Goal: Contribute content: Contribute content

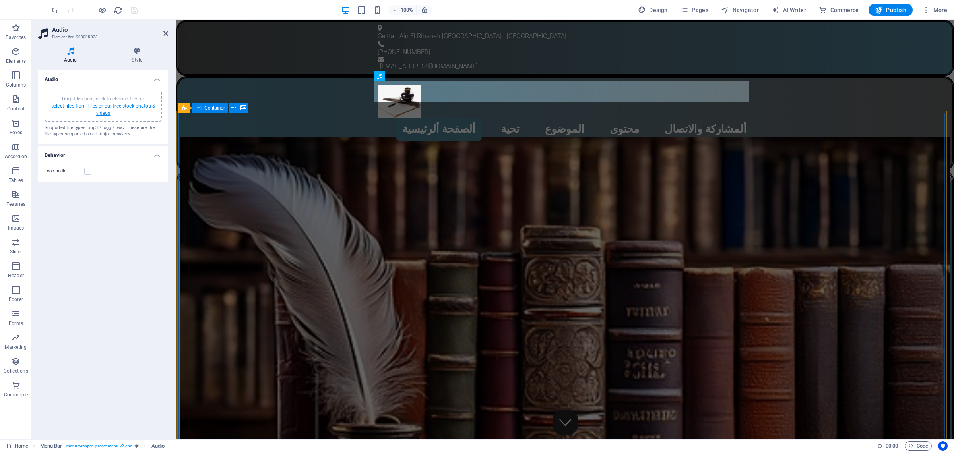
click at [98, 106] on link "select files from Files or our free stock photos & videos" at bounding box center [103, 109] width 104 height 13
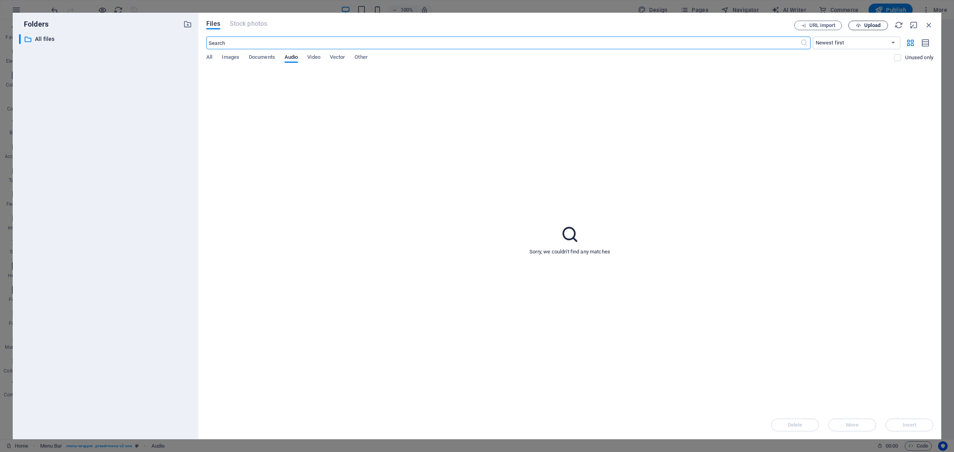
click at [862, 24] on span "Upload" at bounding box center [868, 25] width 33 height 5
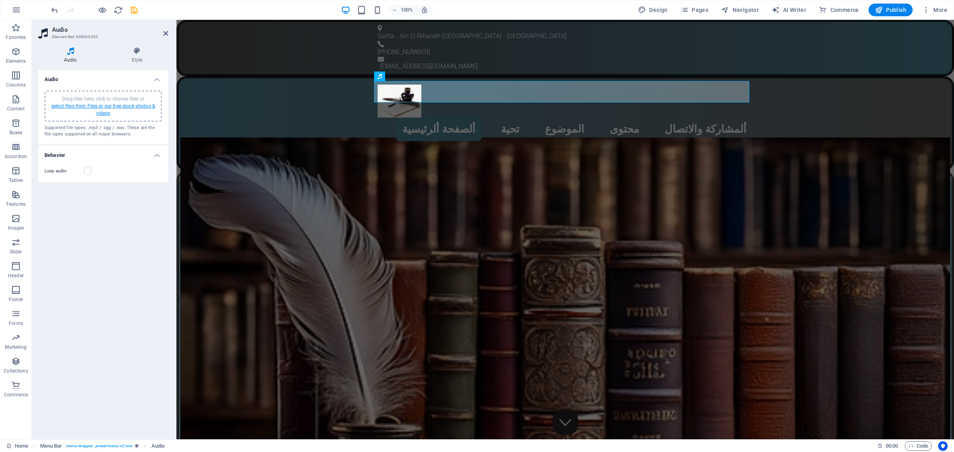
click at [94, 105] on link "select files from Files or our free stock photos & videos" at bounding box center [103, 109] width 104 height 13
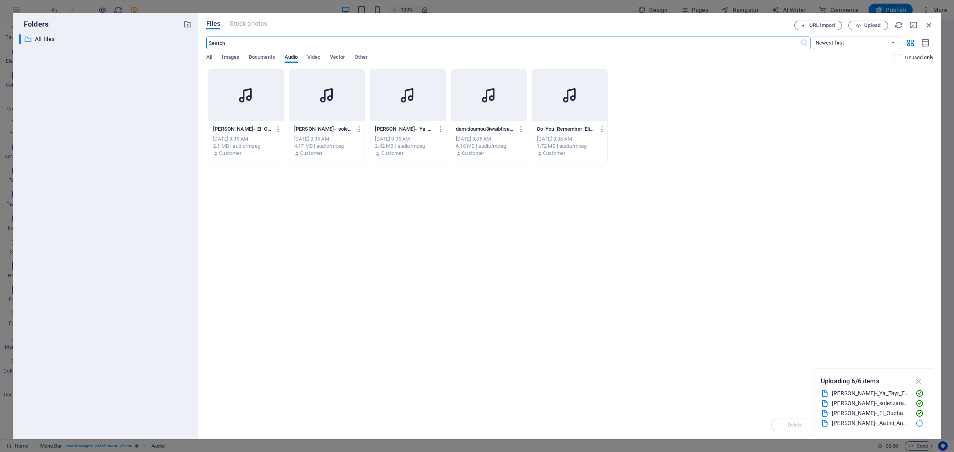
scroll to position [20, 0]
click at [918, 382] on icon "button" at bounding box center [918, 381] width 9 height 9
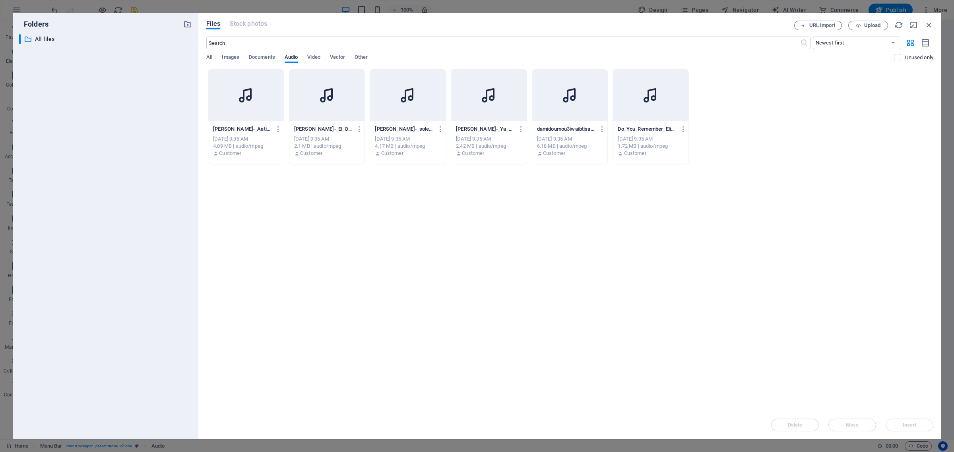
click at [237, 106] on div at bounding box center [246, 96] width 76 height 52
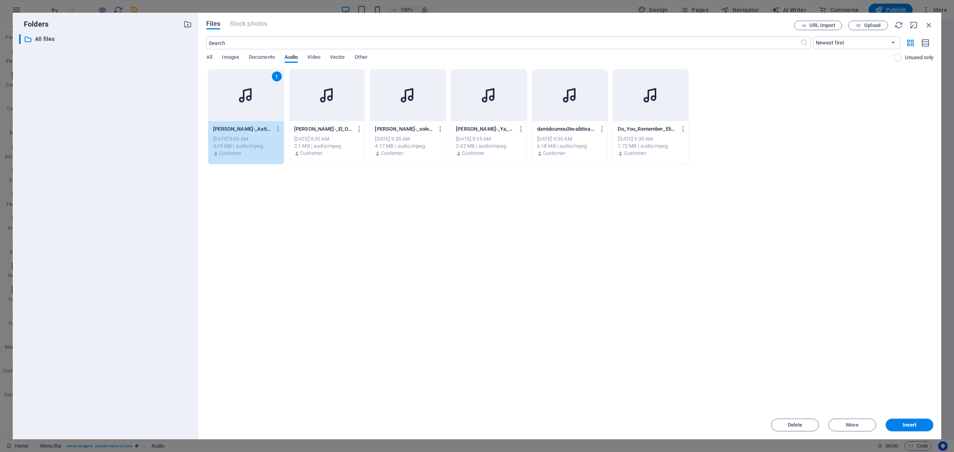
click at [477, 95] on div at bounding box center [489, 96] width 76 height 52
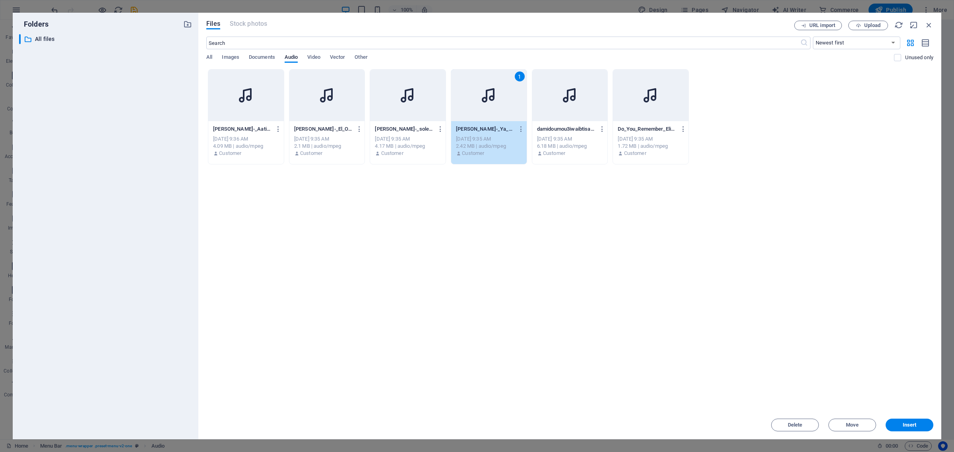
click at [235, 106] on div at bounding box center [246, 96] width 76 height 52
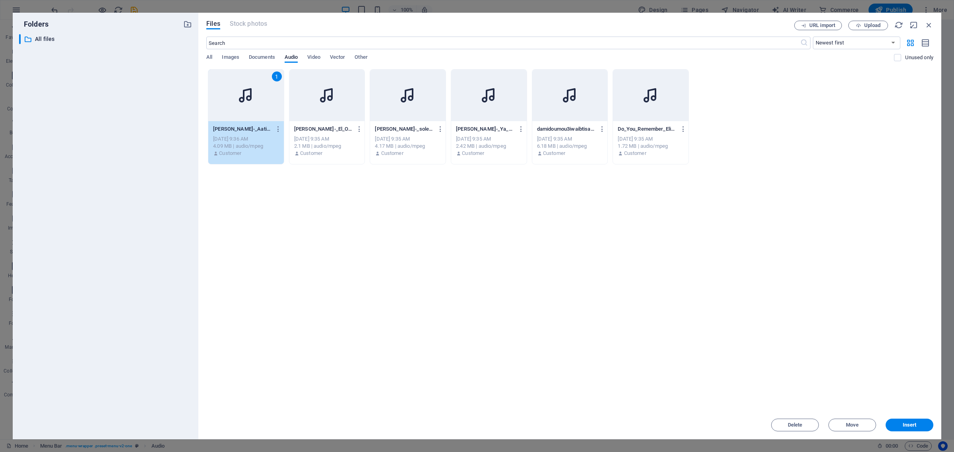
click at [332, 109] on div at bounding box center [327, 96] width 76 height 52
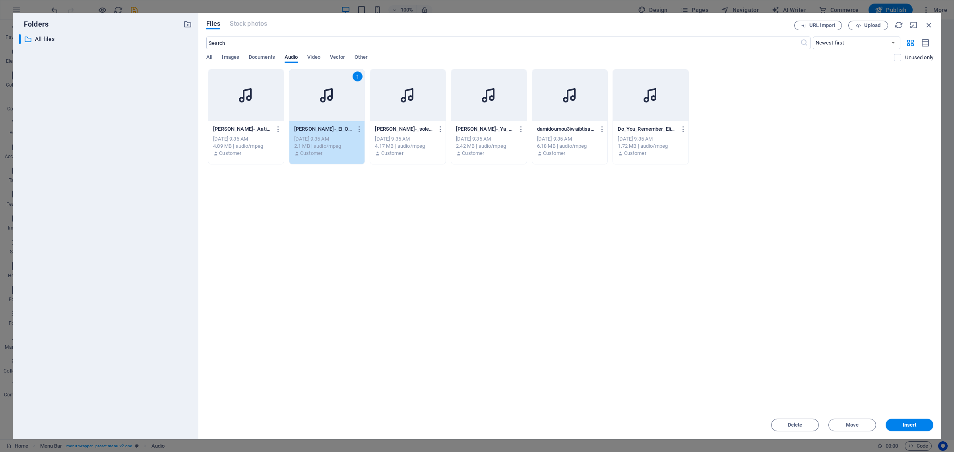
click at [317, 219] on div "Drop files here to upload them instantly [PERSON_NAME]-_Aatini_Annai-t84J4mf76p…" at bounding box center [569, 240] width 727 height 342
click at [241, 112] on div at bounding box center [246, 96] width 76 height 52
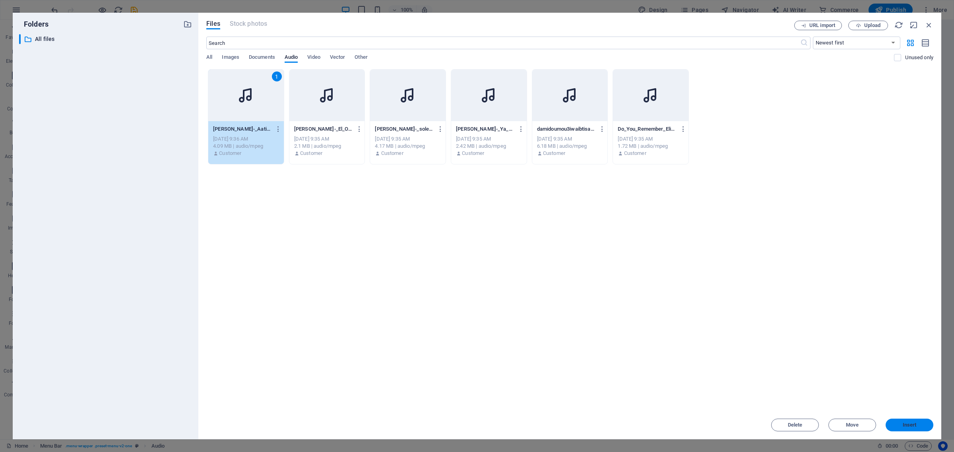
drag, startPoint x: 912, startPoint y: 426, endPoint x: 322, endPoint y: 340, distance: 596.2
click at [912, 426] on span "Insert" at bounding box center [910, 425] width 14 height 5
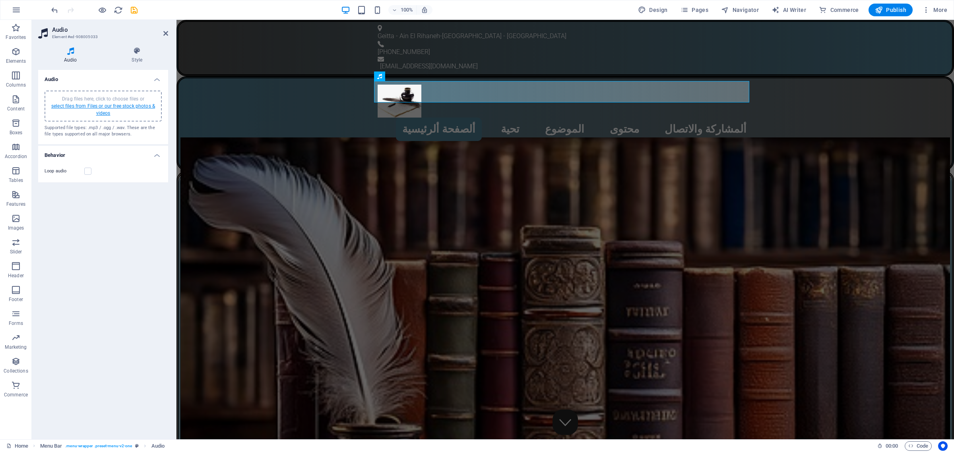
click at [116, 105] on link "select files from Files or our free stock photos & videos" at bounding box center [103, 109] width 104 height 13
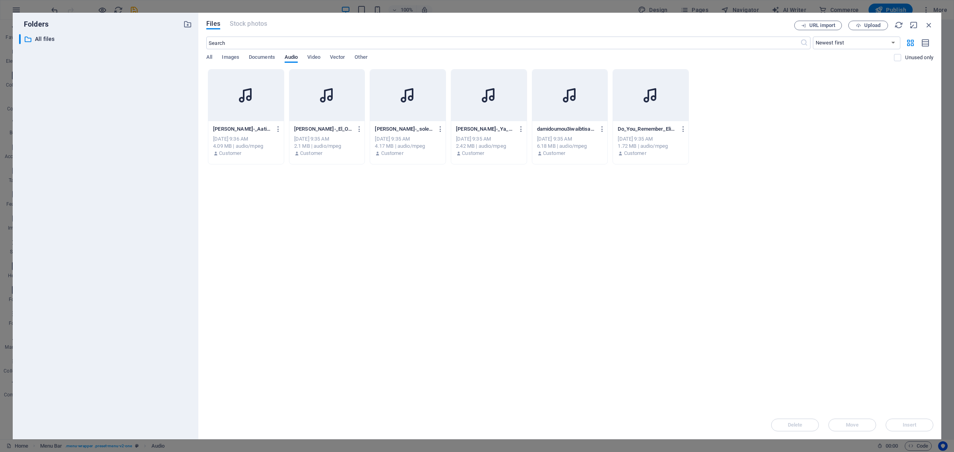
click at [322, 93] on icon at bounding box center [327, 95] width 19 height 19
click at [913, 425] on span "Insert" at bounding box center [910, 425] width 14 height 5
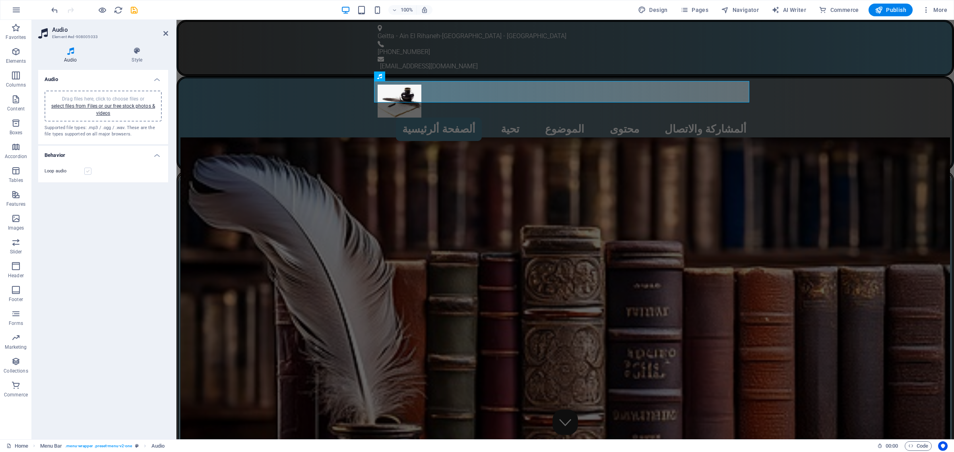
click at [87, 171] on label at bounding box center [87, 171] width 7 height 7
click at [0, 0] on input "Loop audio" at bounding box center [0, 0] width 0 height 0
click at [156, 156] on h4 "Behavior" at bounding box center [103, 153] width 130 height 14
click at [156, 156] on h4 "Behavior" at bounding box center [103, 155] width 130 height 19
click at [108, 106] on link "select files from Files or our free stock photos & videos" at bounding box center [103, 109] width 104 height 13
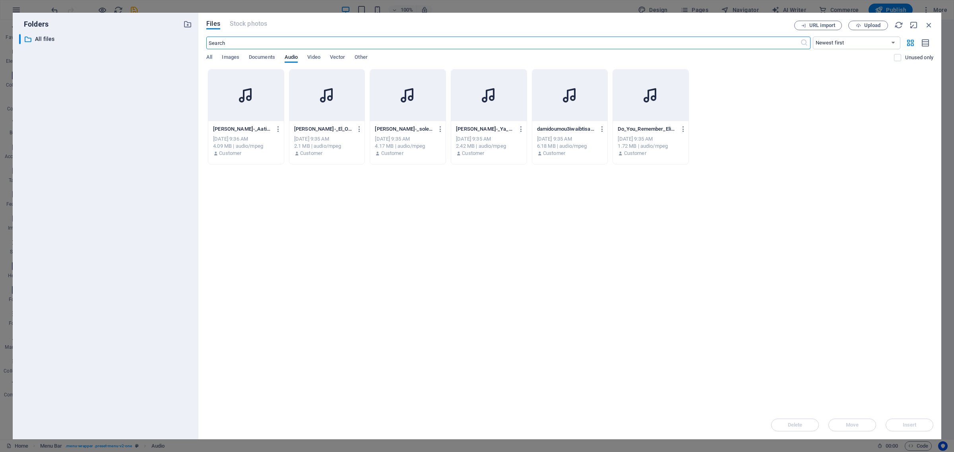
click at [239, 87] on icon at bounding box center [246, 95] width 19 height 19
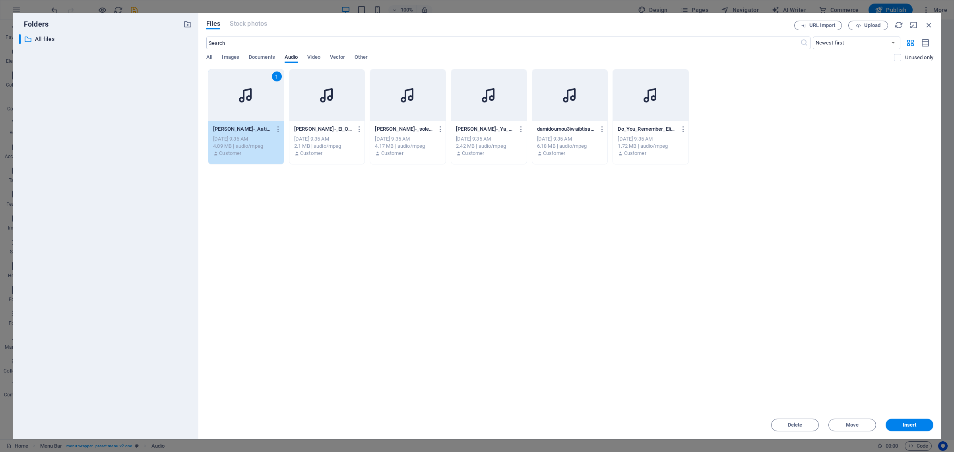
click at [655, 113] on div at bounding box center [651, 96] width 76 height 52
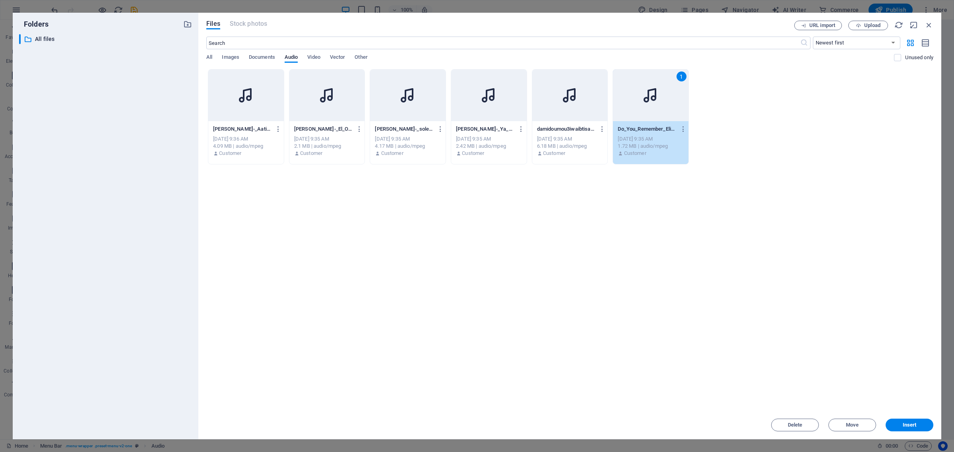
click at [257, 116] on div at bounding box center [246, 96] width 76 height 52
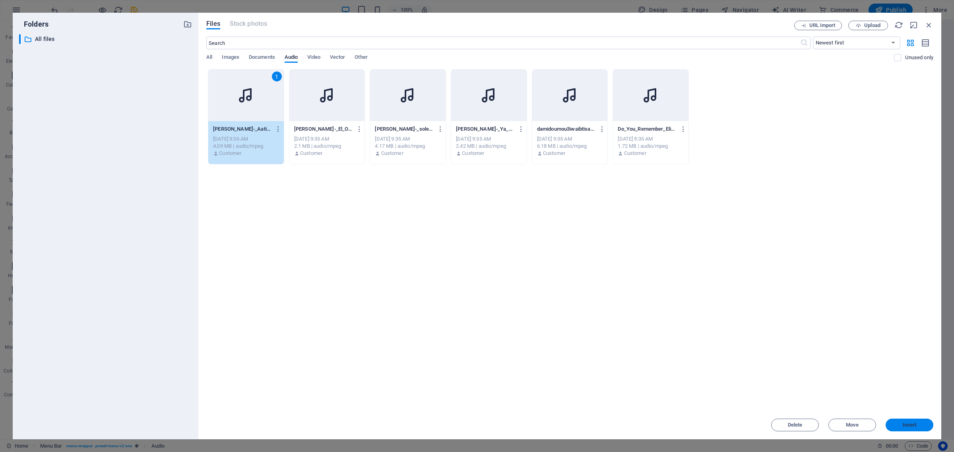
click at [903, 427] on span "Insert" at bounding box center [910, 425] width 14 height 5
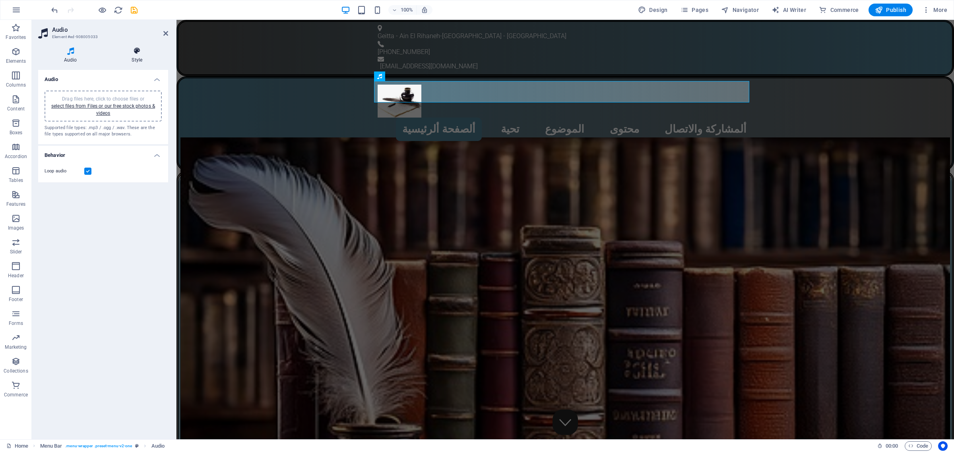
click at [136, 52] on icon at bounding box center [137, 51] width 62 height 8
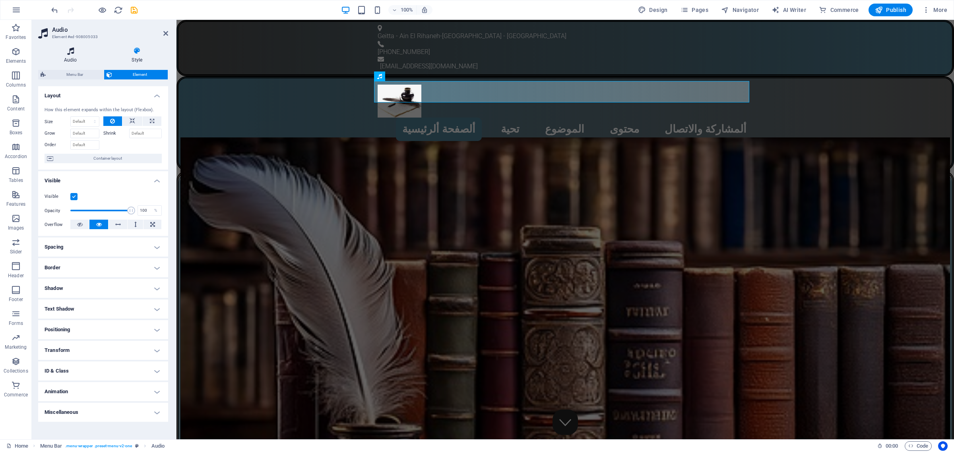
click at [70, 56] on h4 "Audio" at bounding box center [72, 55] width 68 height 17
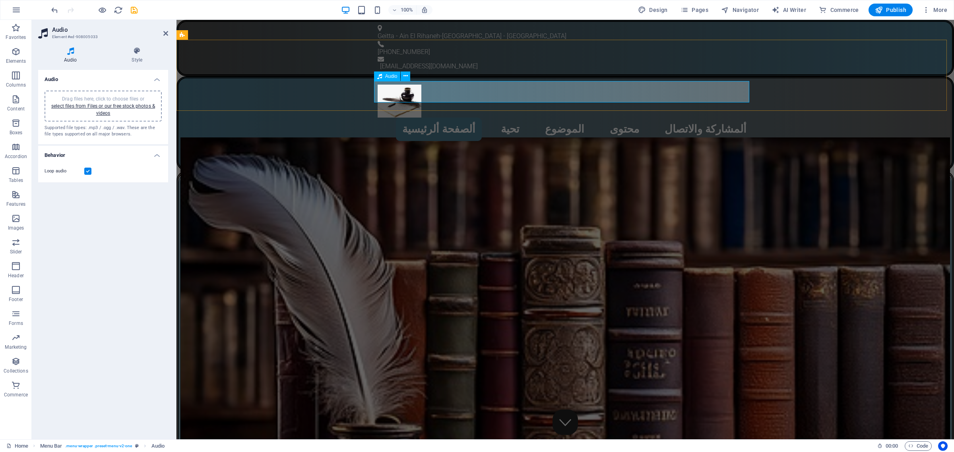
click at [738, 141] on figure at bounding box center [565, 151] width 375 height 21
click at [739, 141] on figure at bounding box center [565, 151] width 375 height 21
click at [406, 76] on icon at bounding box center [406, 76] width 4 height 8
click at [134, 8] on icon "save" at bounding box center [134, 10] width 9 height 9
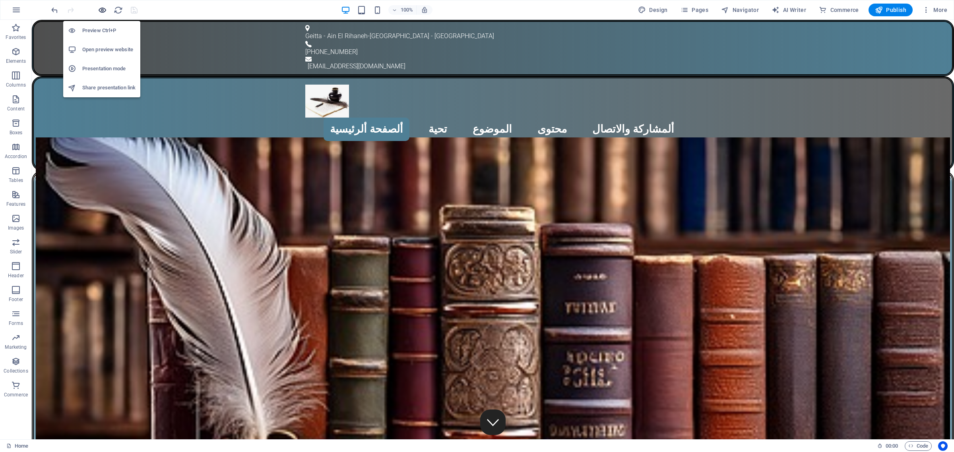
click at [102, 12] on icon "button" at bounding box center [102, 10] width 9 height 9
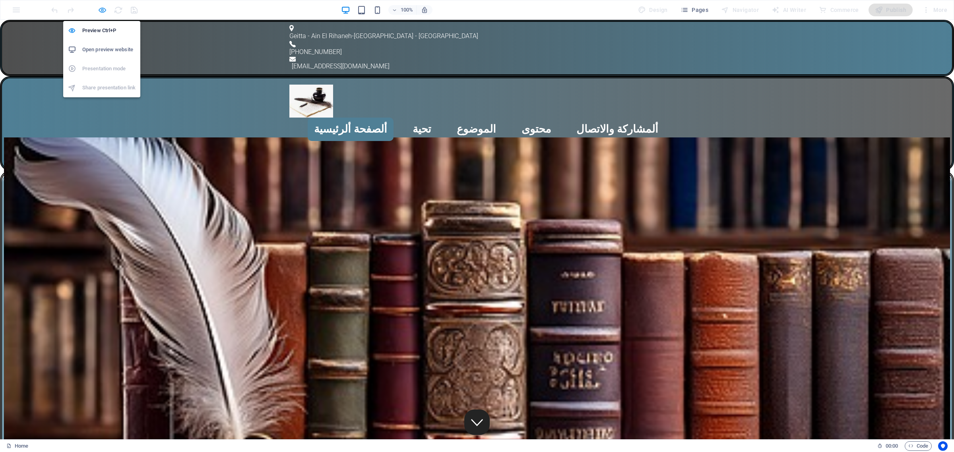
click at [102, 12] on icon "button" at bounding box center [102, 10] width 9 height 9
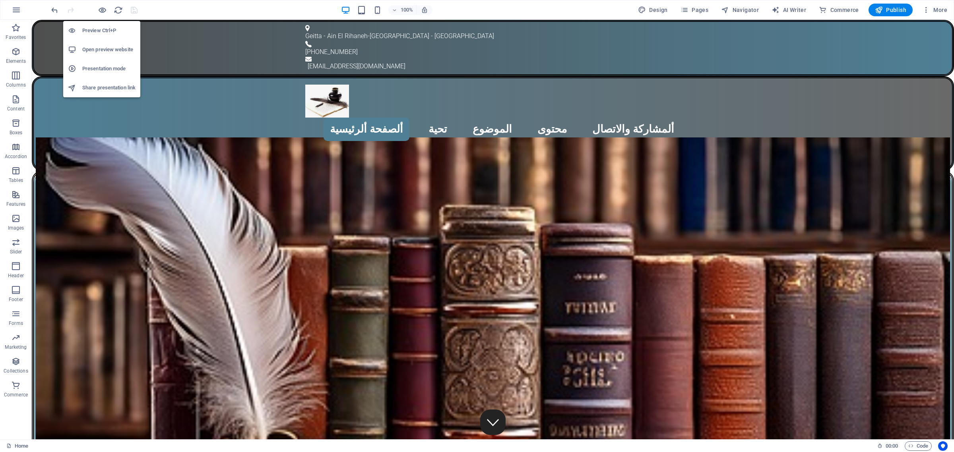
click at [106, 50] on h6 "Open preview website" at bounding box center [108, 50] width 53 height 10
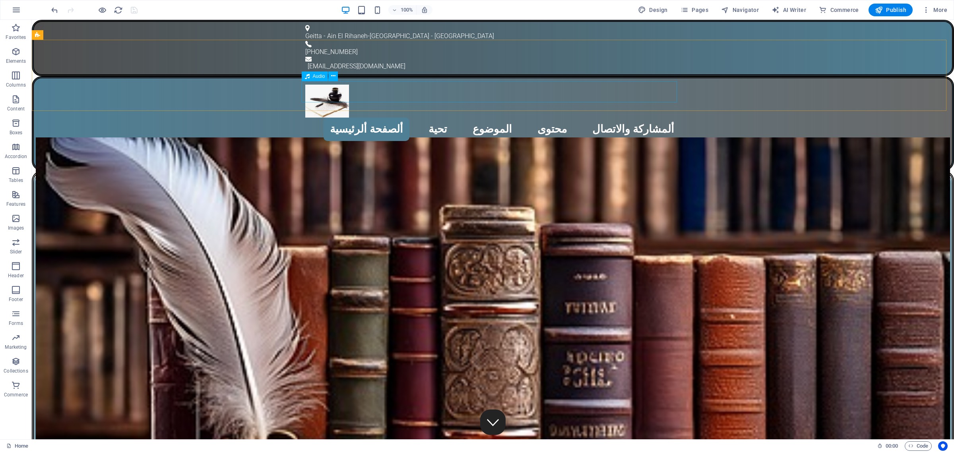
click at [313, 76] on span "Audio" at bounding box center [319, 76] width 12 height 5
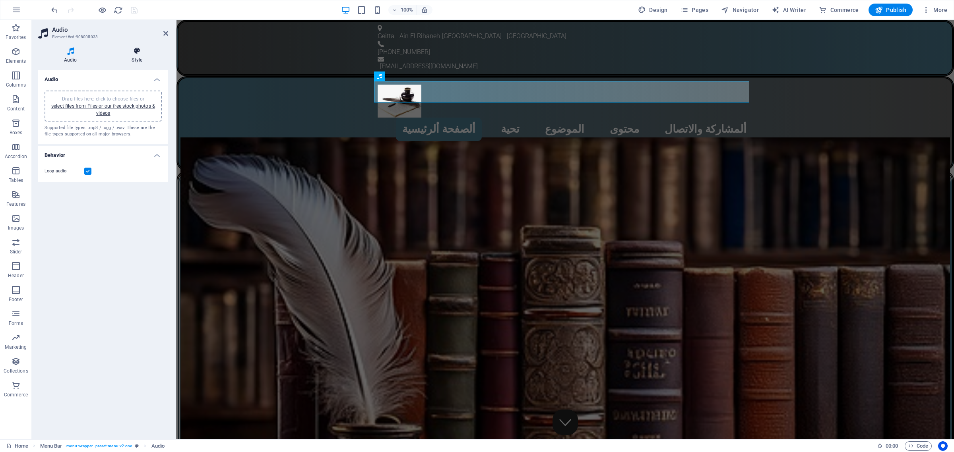
click at [134, 52] on icon at bounding box center [137, 51] width 62 height 8
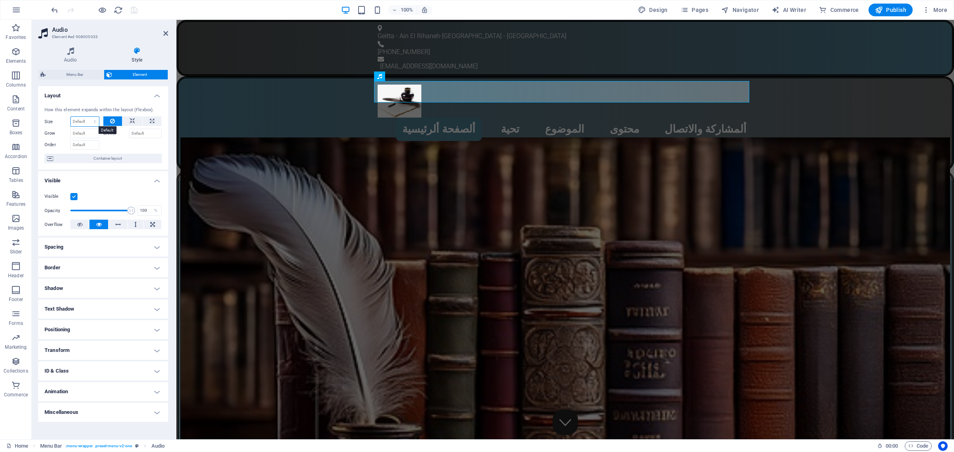
click at [93, 122] on select "Default auto px % 1/1 1/2 1/3 1/4 1/5 1/6 1/7 1/8 1/9 1/10" at bounding box center [85, 122] width 28 height 10
select select "px"
click at [87, 117] on select "Default auto px % 1/1 1/2 1/3 1/4 1/5 1/6 1/7 1/8 1/9 1/10" at bounding box center [85, 122] width 28 height 10
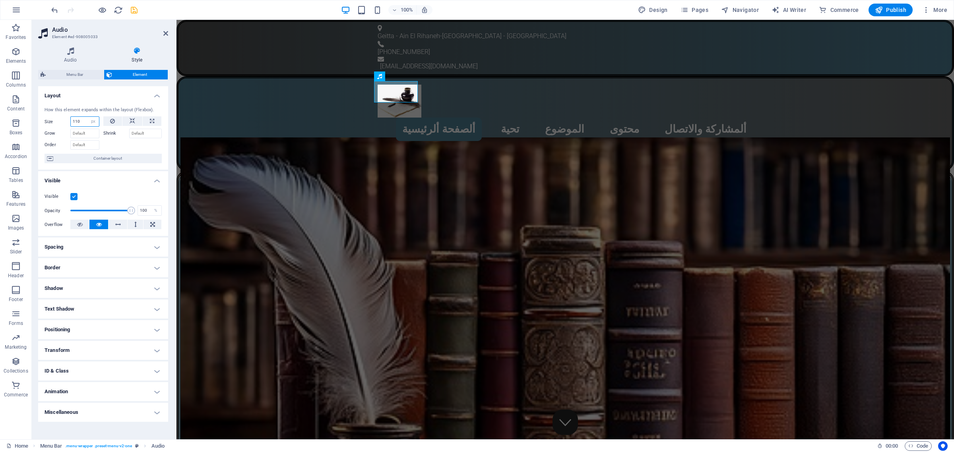
type input "110"
click at [74, 247] on h4 "Spacing" at bounding box center [103, 247] width 130 height 19
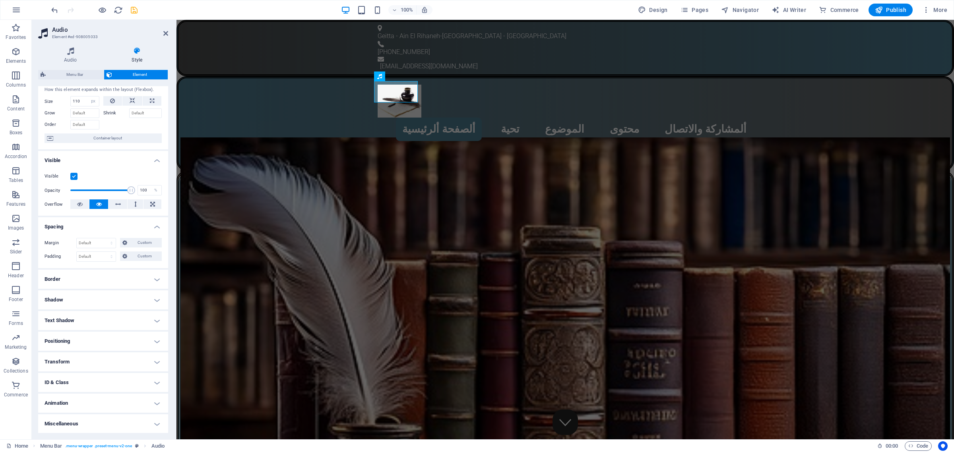
scroll to position [21, 0]
click at [104, 281] on h4 "Border" at bounding box center [103, 279] width 130 height 19
click at [152, 295] on span at bounding box center [154, 296] width 6 height 6
click at [81, 322] on span at bounding box center [83, 322] width 6 height 6
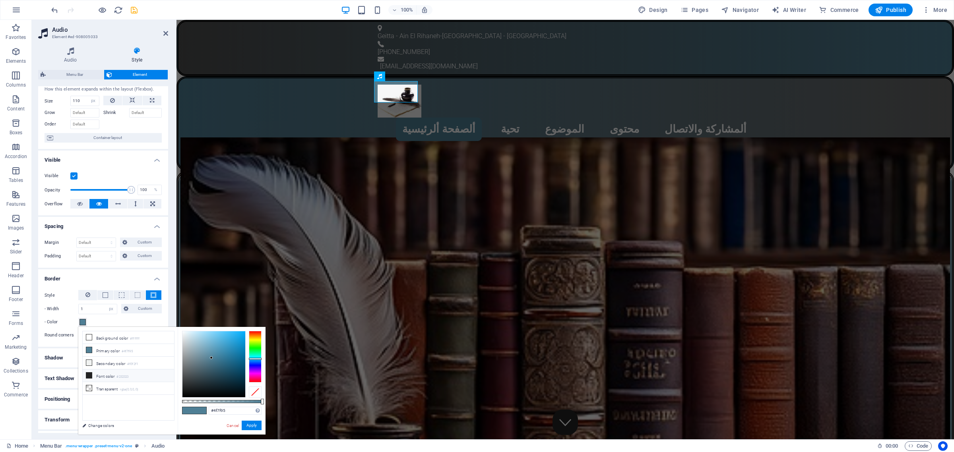
click at [88, 377] on icon at bounding box center [89, 376] width 6 height 6
type input "#000000"
drag, startPoint x: 181, startPoint y: 388, endPoint x: 176, endPoint y: 401, distance: 14.1
click at [177, 401] on div "less Background color #ffffff Primary color #4f7f95 Secondary color #f0f2f1 Fon…" at bounding box center [171, 381] width 187 height 108
click at [253, 425] on button "Apply" at bounding box center [252, 426] width 20 height 10
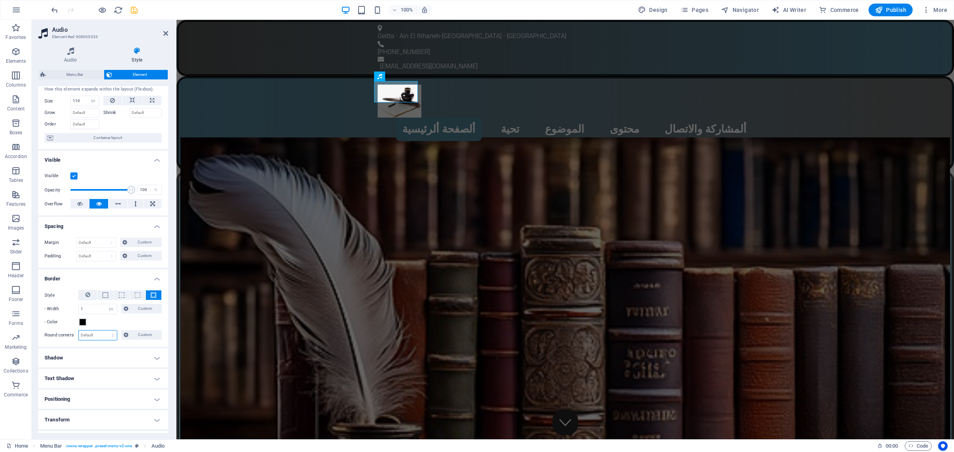
click at [106, 338] on select "Default px rem % vh vw Custom" at bounding box center [98, 336] width 38 height 10
select select "px"
click at [105, 331] on select "Default px rem % vh vw Custom" at bounding box center [98, 336] width 38 height 10
type input "25"
drag, startPoint x: 85, startPoint y: 309, endPoint x: 60, endPoint y: 310, distance: 25.9
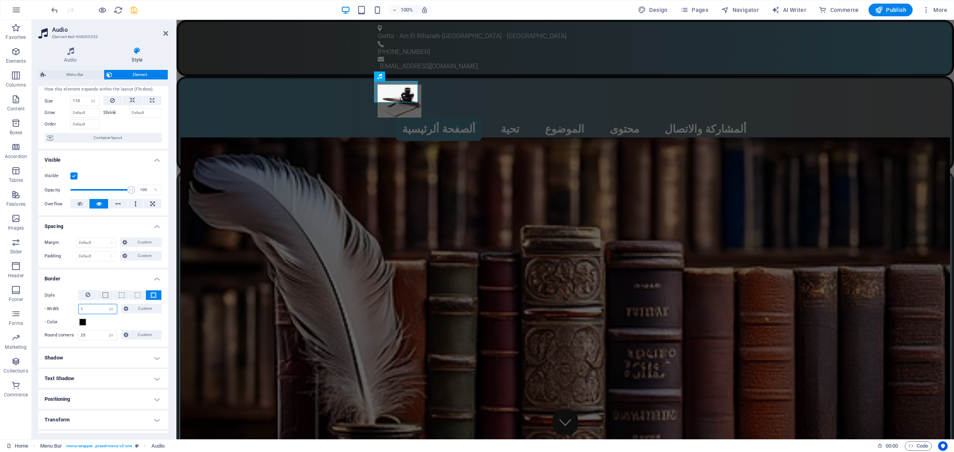
click at [60, 310] on div "- Width 1 auto px rem % vh vw Custom Custom" at bounding box center [103, 309] width 117 height 10
type input "5"
drag, startPoint x: 127, startPoint y: 190, endPoint x: 101, endPoint y: 188, distance: 25.9
click at [101, 188] on span at bounding box center [104, 190] width 8 height 8
click at [99, 186] on span at bounding box center [101, 190] width 8 height 8
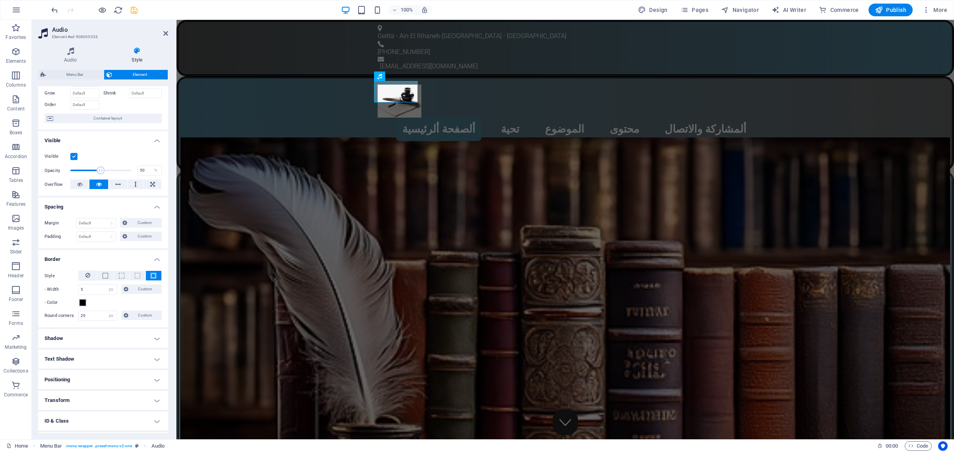
scroll to position [79, 0]
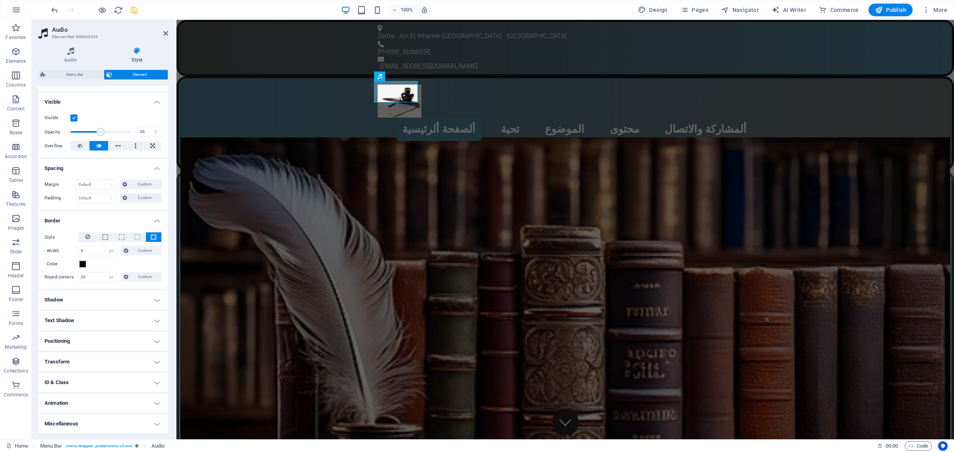
click at [89, 343] on h4 "Positioning" at bounding box center [103, 341] width 130 height 19
click at [88, 358] on span "Relative" at bounding box center [91, 358] width 13 height 10
click at [114, 359] on span "Absolute" at bounding box center [115, 358] width 16 height 10
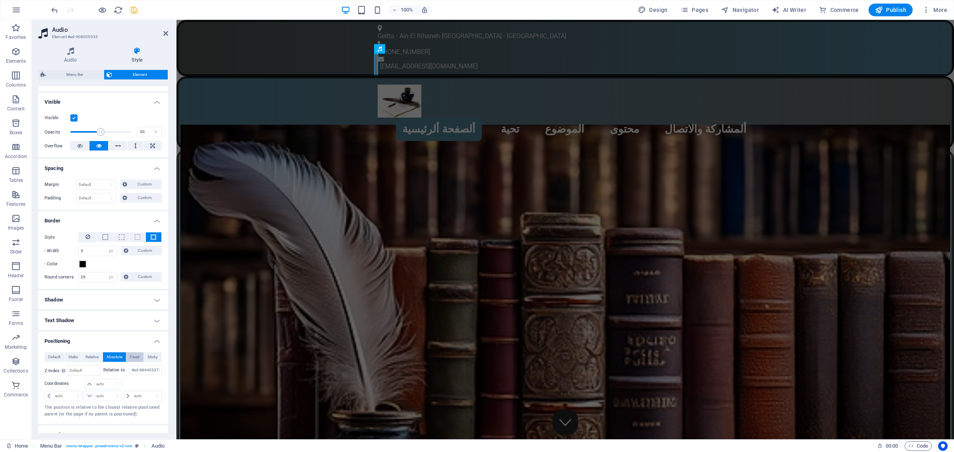
click at [132, 359] on span "Fixed" at bounding box center [135, 358] width 10 height 10
click at [149, 358] on span "Sticky" at bounding box center [152, 358] width 10 height 10
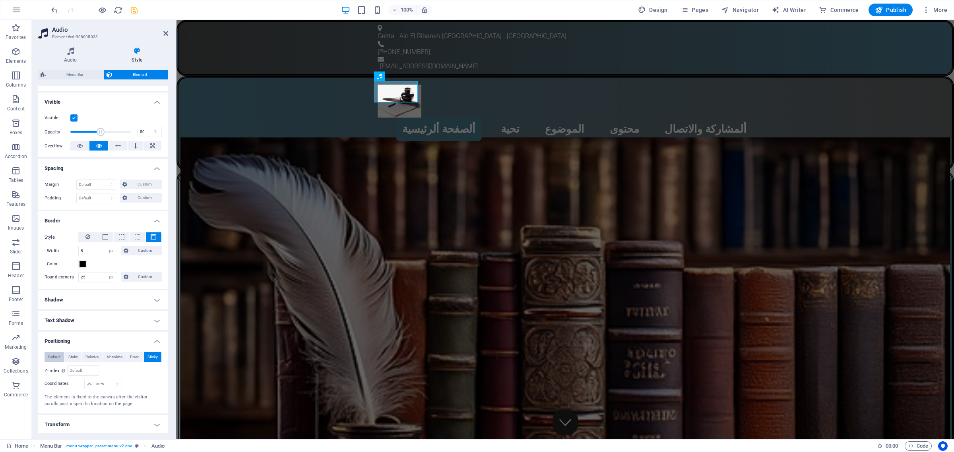
click at [57, 357] on span "Default" at bounding box center [54, 358] width 12 height 10
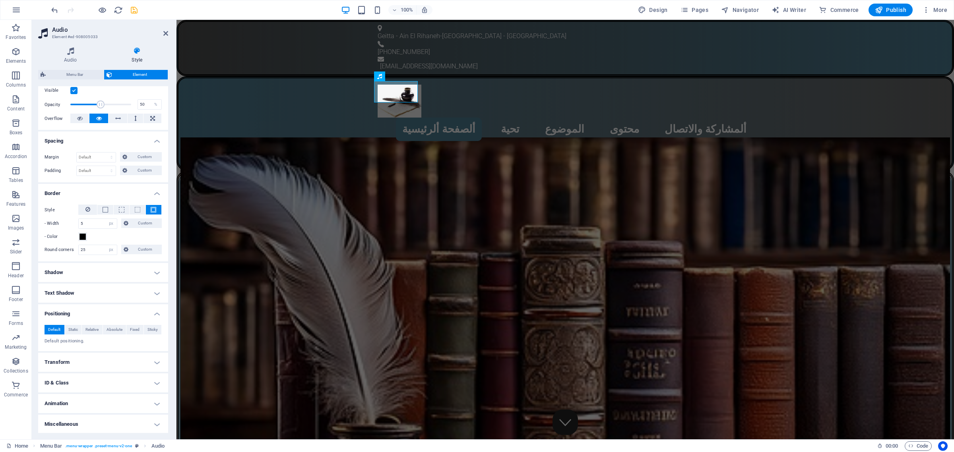
scroll to position [107, 0]
click at [134, 9] on icon "save" at bounding box center [134, 10] width 9 height 9
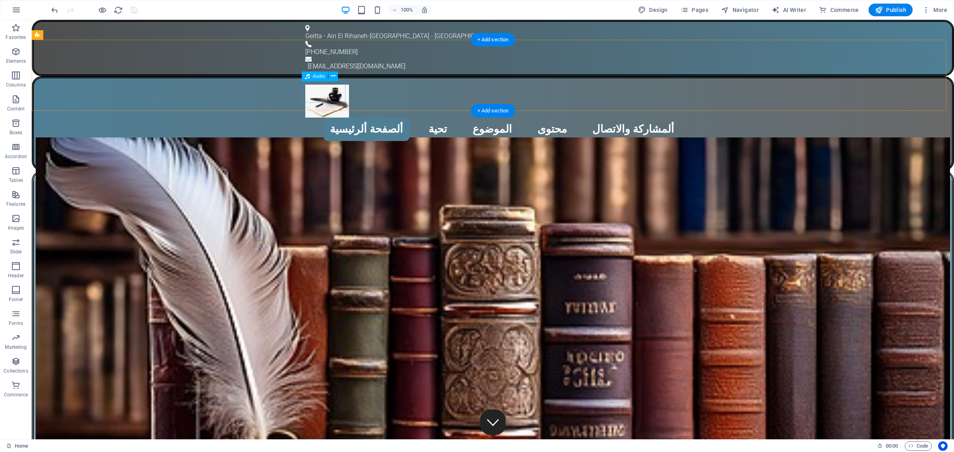
click at [329, 141] on figure at bounding box center [492, 151] width 375 height 21
select select "px"
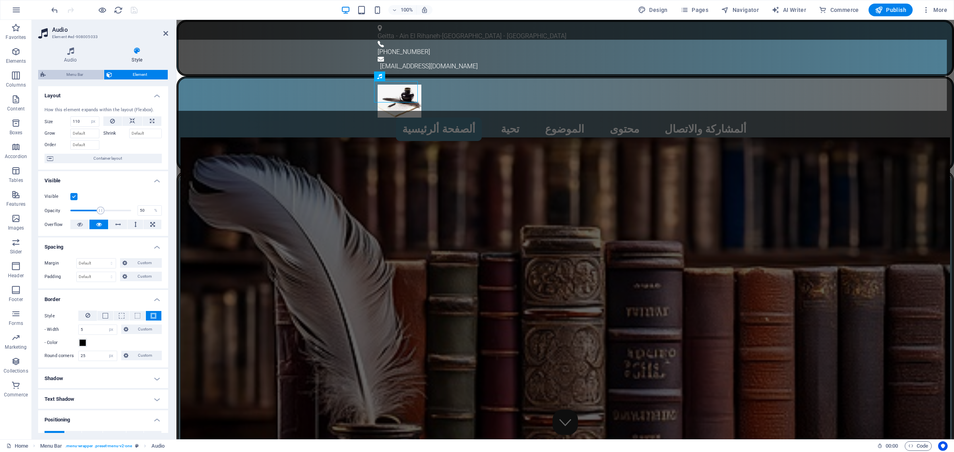
click at [75, 75] on span "Menu Bar" at bounding box center [74, 75] width 53 height 10
select select "rem"
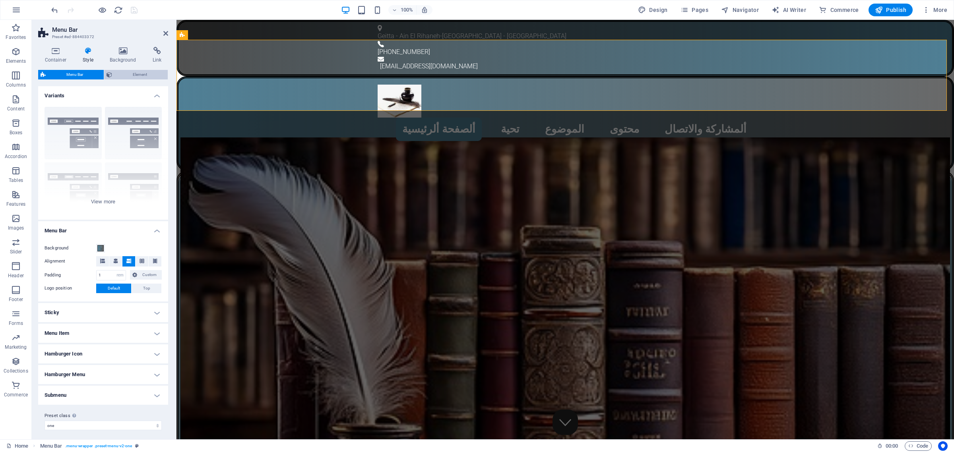
click at [138, 73] on span "Element" at bounding box center [139, 75] width 51 height 10
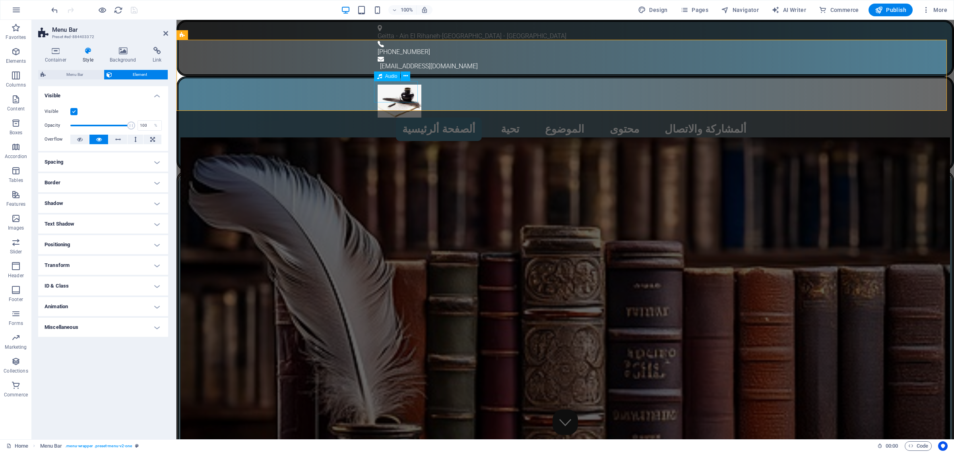
click at [389, 141] on figure at bounding box center [565, 151] width 375 height 21
select select "px"
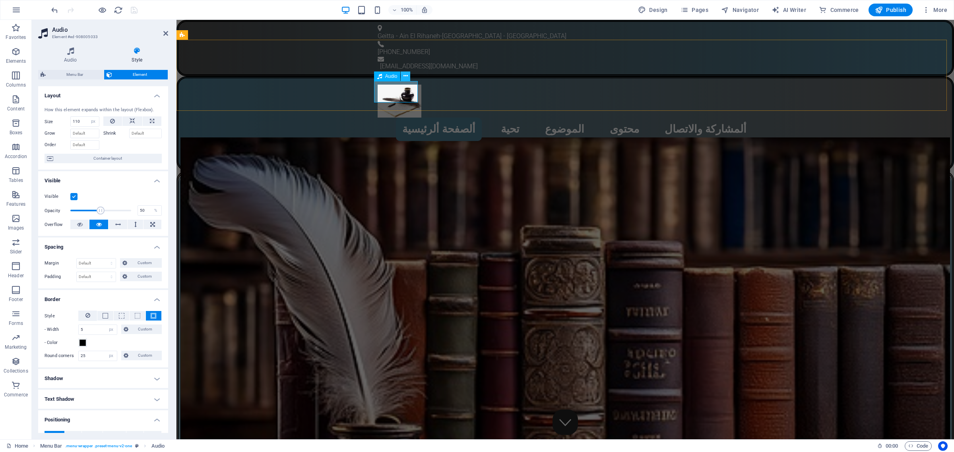
click at [404, 78] on icon at bounding box center [406, 76] width 4 height 8
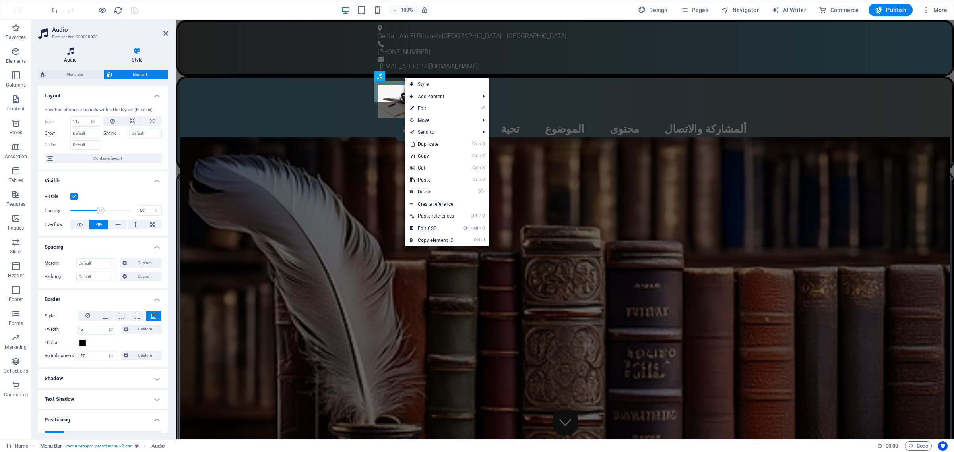
click at [64, 52] on icon at bounding box center [70, 51] width 65 height 8
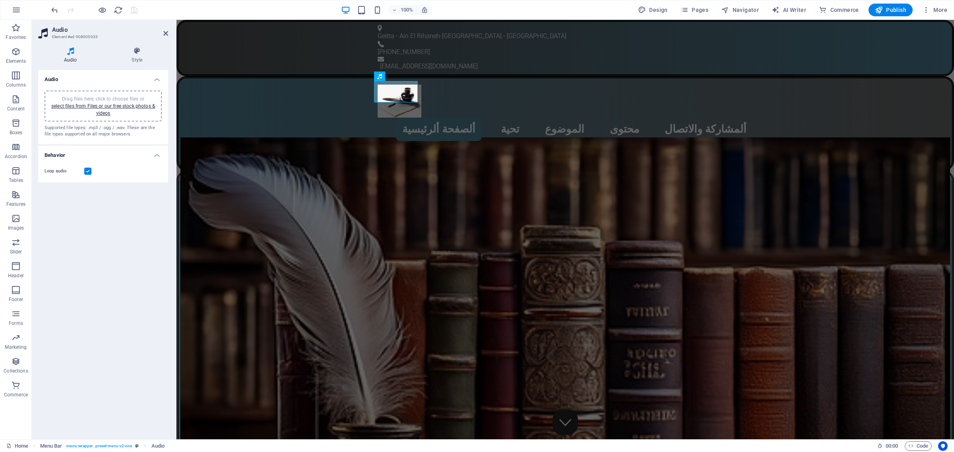
click at [157, 155] on h4 "Behavior" at bounding box center [103, 153] width 130 height 14
click at [157, 155] on h4 "Behavior" at bounding box center [103, 155] width 130 height 19
click at [136, 52] on icon at bounding box center [137, 51] width 62 height 8
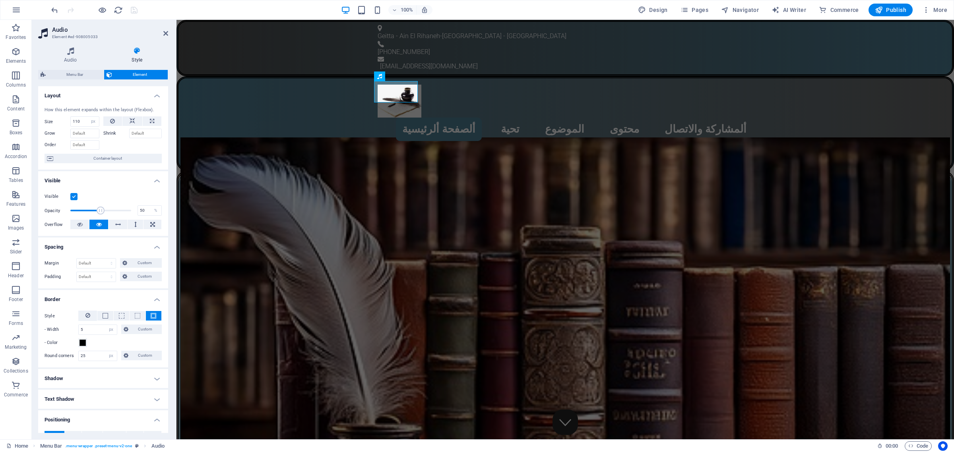
click at [76, 384] on h4 "Shadow" at bounding box center [103, 378] width 130 height 19
click at [76, 384] on h4 "Shadow" at bounding box center [103, 376] width 130 height 14
click at [101, 48] on h6 "Open preview website" at bounding box center [108, 50] width 53 height 10
click at [74, 122] on input "110" at bounding box center [85, 122] width 28 height 10
click at [74, 119] on input "110" at bounding box center [85, 122] width 28 height 10
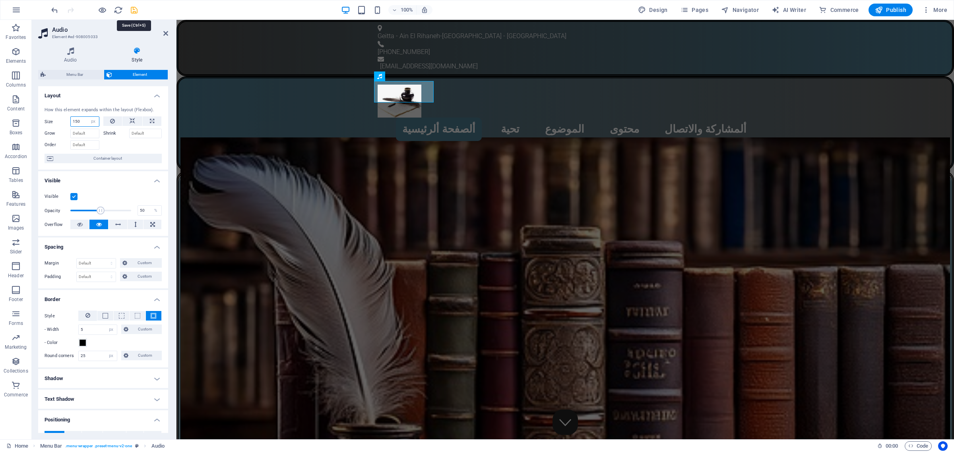
type input "150"
click at [134, 9] on icon "save" at bounding box center [134, 10] width 9 height 9
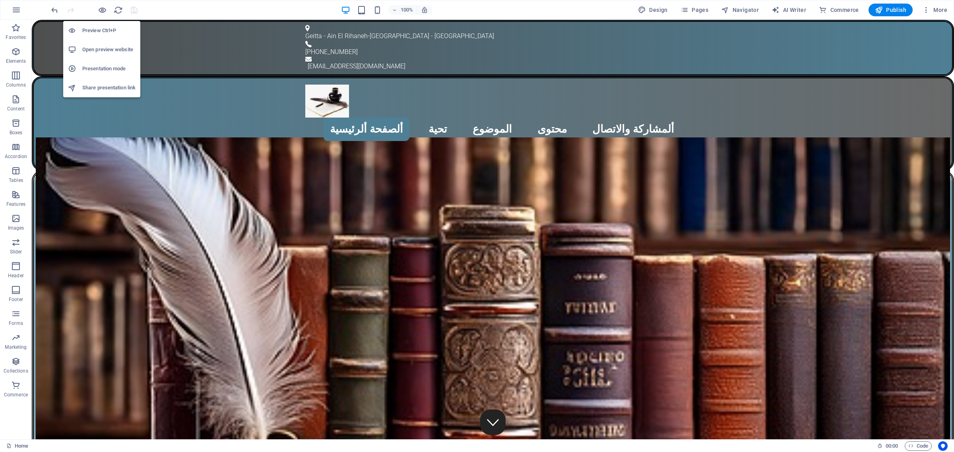
click at [102, 50] on h6 "Open preview website" at bounding box center [108, 50] width 53 height 10
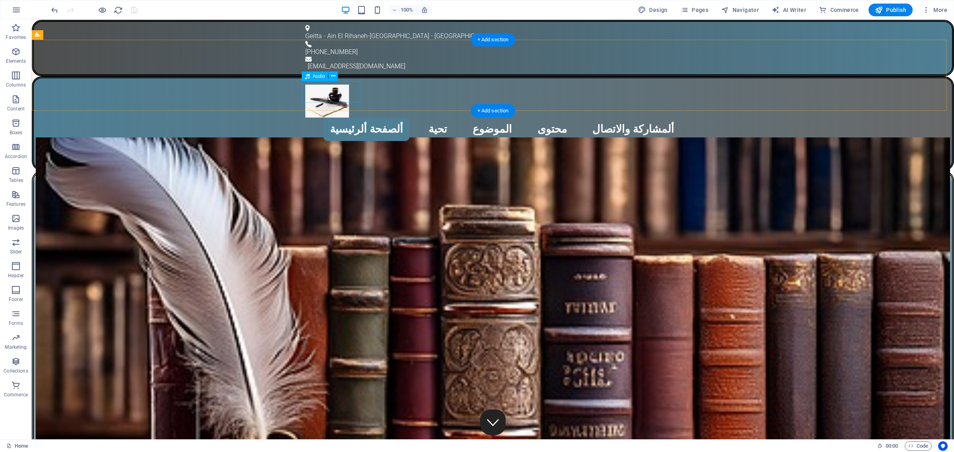
click at [319, 141] on figure at bounding box center [492, 151] width 375 height 21
select select "px"
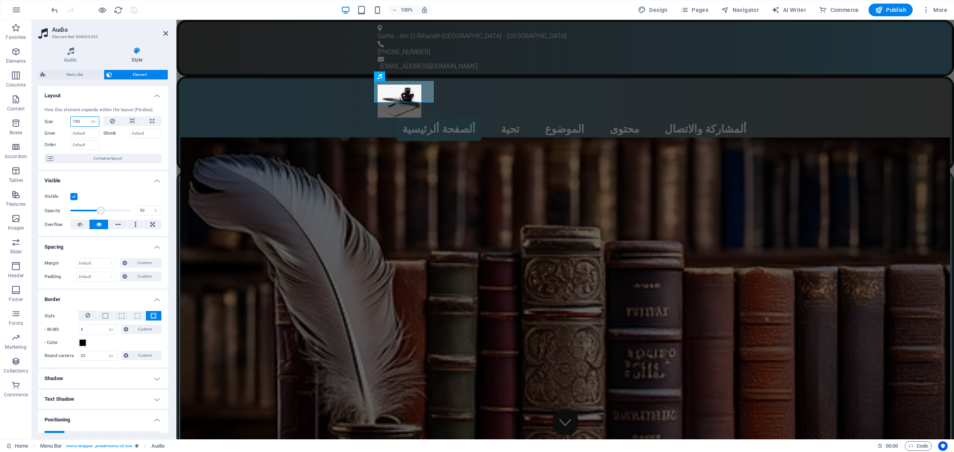
click at [74, 122] on input "150" at bounding box center [85, 122] width 28 height 10
type input "200"
click at [134, 7] on icon "save" at bounding box center [134, 10] width 9 height 9
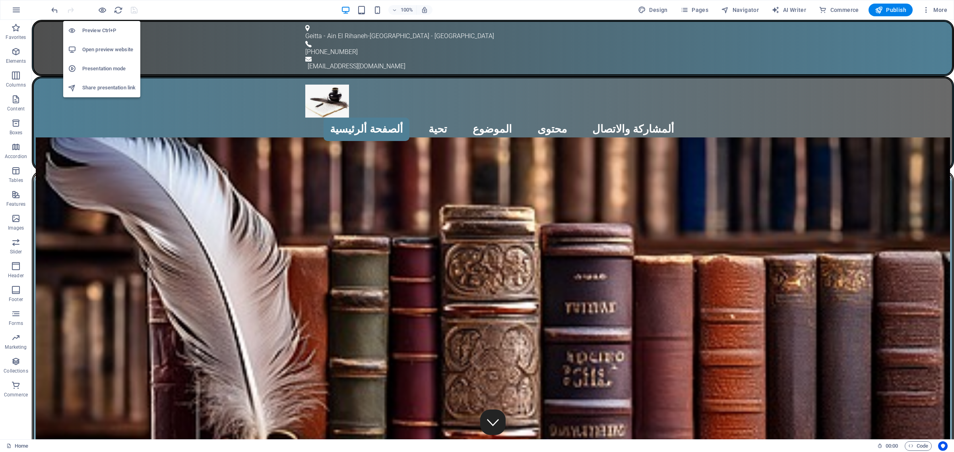
click at [103, 50] on h6 "Open preview website" at bounding box center [108, 50] width 53 height 10
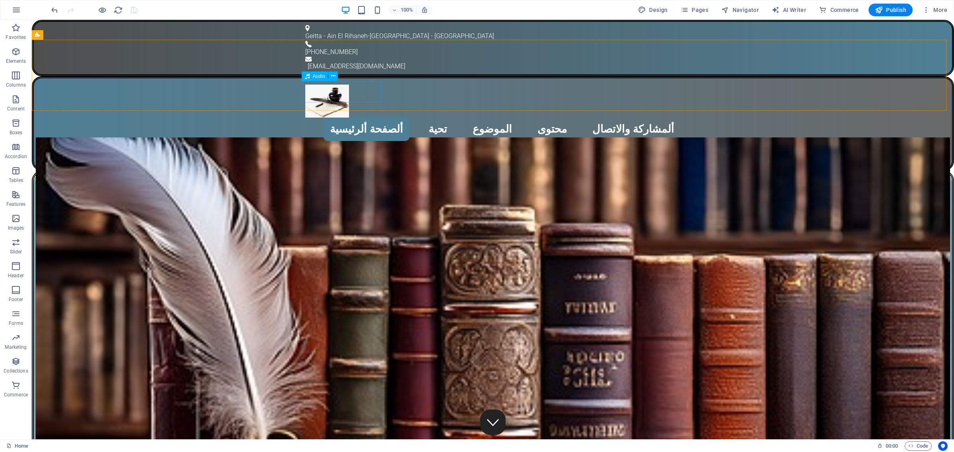
click at [319, 77] on span "Audio" at bounding box center [319, 76] width 12 height 5
select select "px"
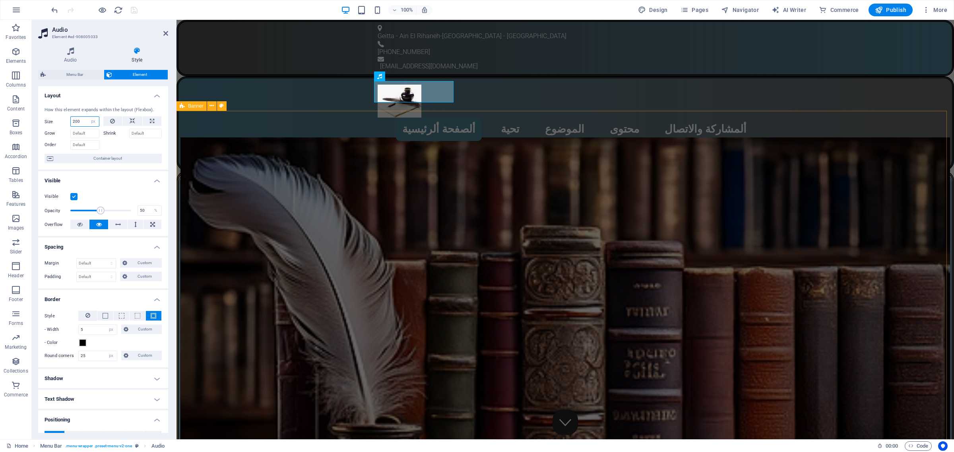
click at [75, 120] on input "200" at bounding box center [85, 122] width 28 height 10
type input "230"
click at [134, 11] on icon "save" at bounding box center [134, 10] width 9 height 9
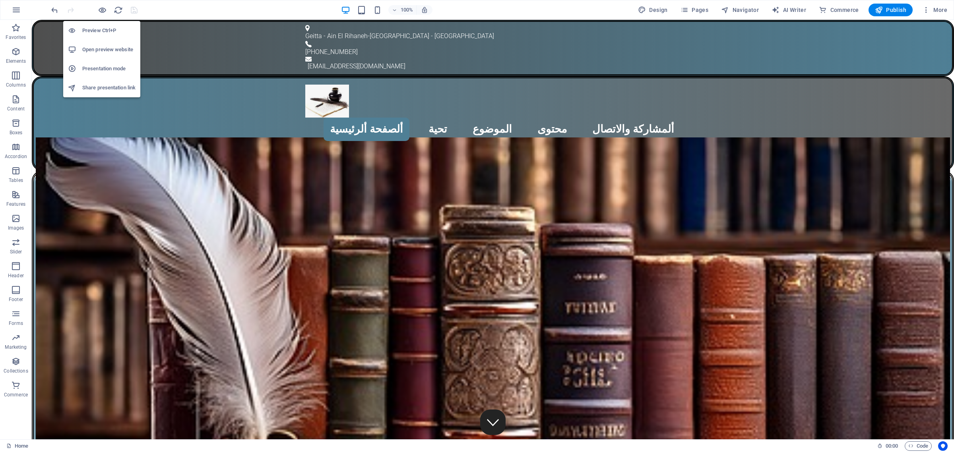
click at [105, 49] on h6 "Open preview website" at bounding box center [108, 50] width 53 height 10
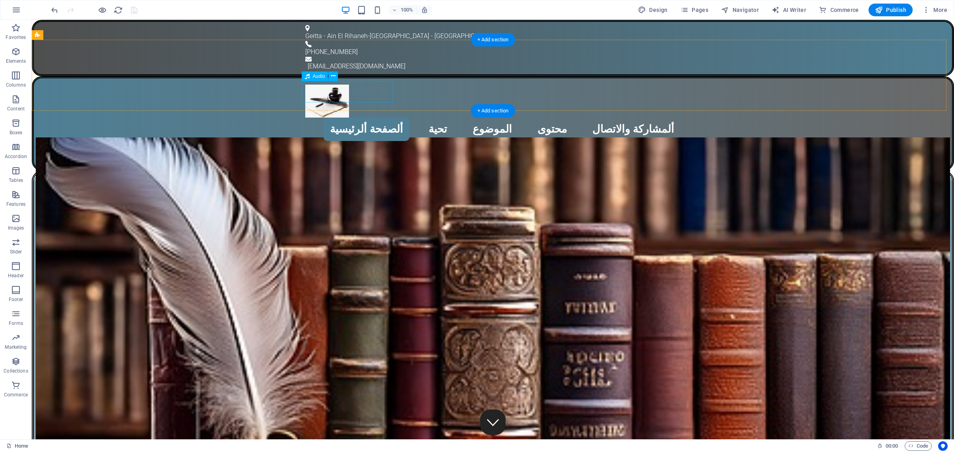
click at [315, 141] on figure at bounding box center [492, 151] width 375 height 21
drag, startPoint x: 315, startPoint y: 84, endPoint x: 169, endPoint y: 84, distance: 146.7
click at [315, 141] on figure at bounding box center [492, 151] width 375 height 21
select select "px"
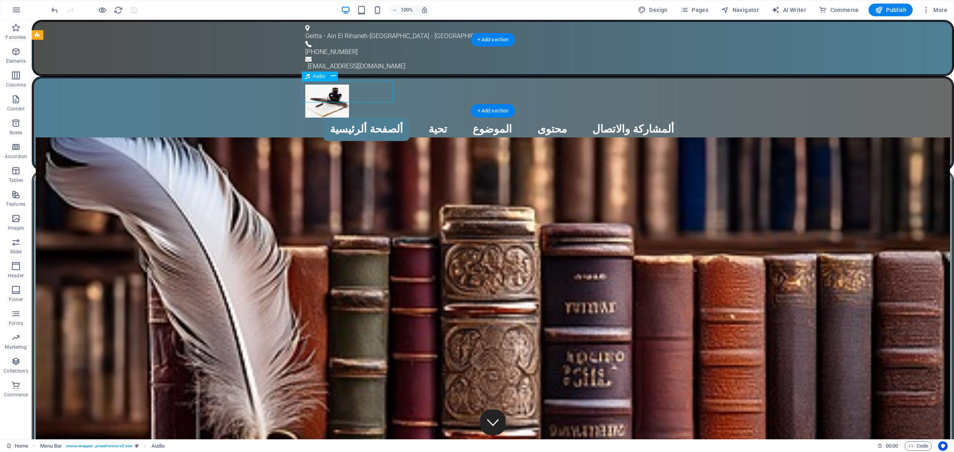
select select "px"
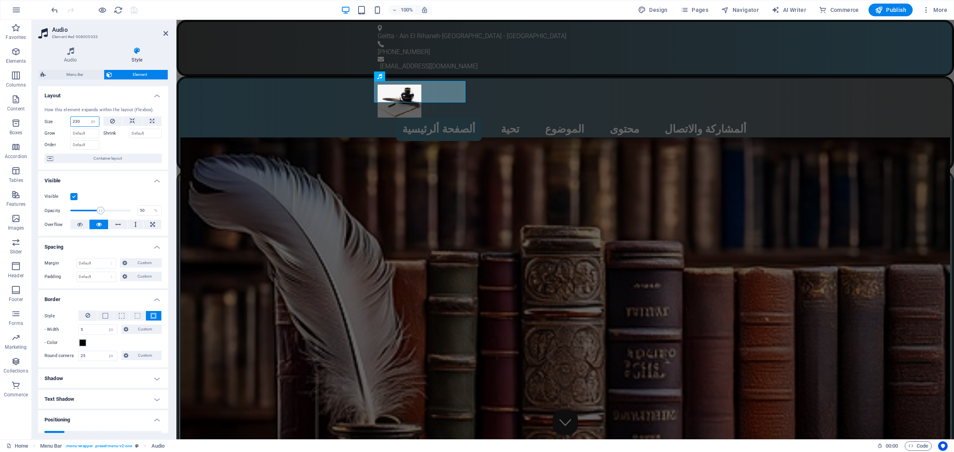
drag, startPoint x: 75, startPoint y: 123, endPoint x: 80, endPoint y: 124, distance: 5.6
click at [80, 124] on input "230" at bounding box center [85, 122] width 28 height 10
type input "250"
click at [133, 7] on icon "save" at bounding box center [134, 10] width 9 height 9
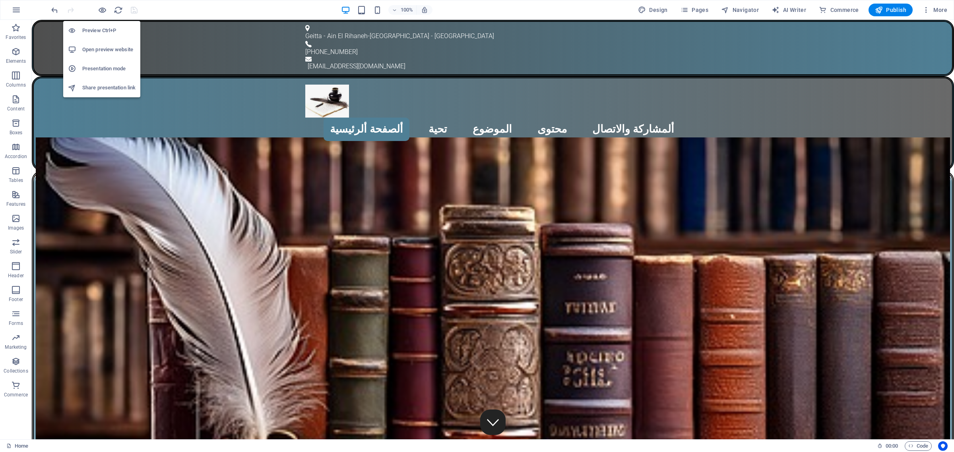
click at [105, 50] on h6 "Open preview website" at bounding box center [108, 50] width 53 height 10
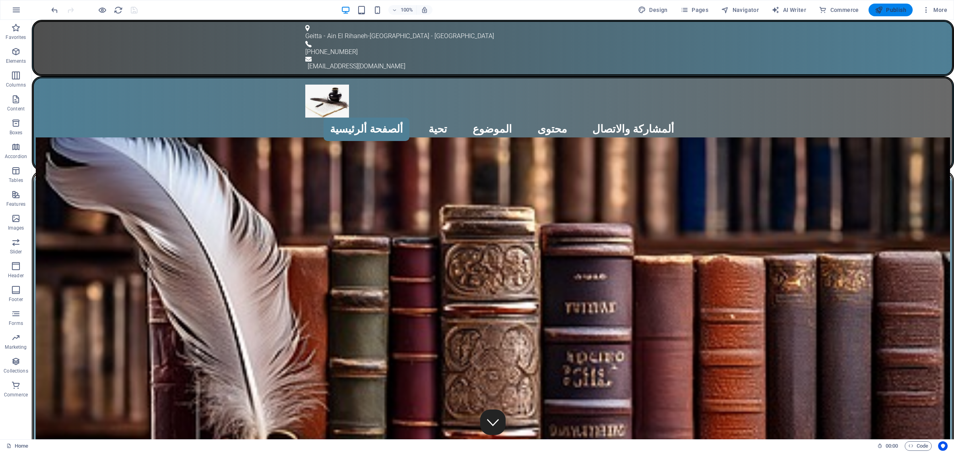
click at [895, 12] on span "Publish" at bounding box center [890, 10] width 31 height 8
